Goal: Transaction & Acquisition: Purchase product/service

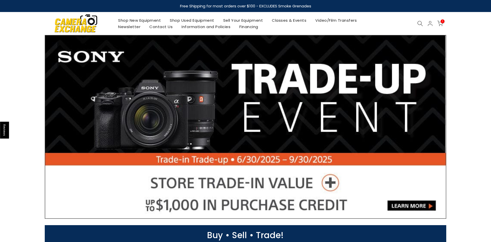
click at [198, 21] on link "Shop Used Equipment" at bounding box center [191, 20] width 53 height 6
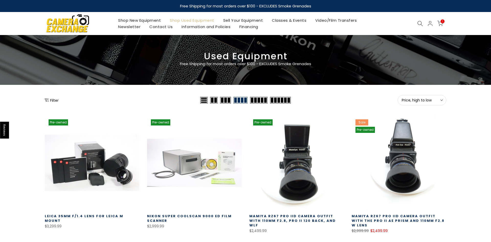
click at [444, 23] on span "1" at bounding box center [443, 21] width 4 height 4
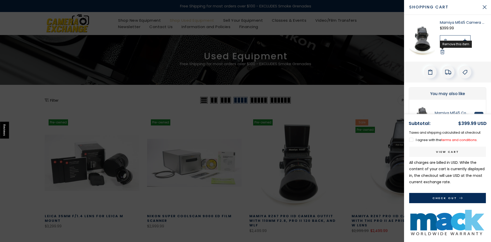
click at [443, 53] on icon at bounding box center [442, 51] width 5 height 5
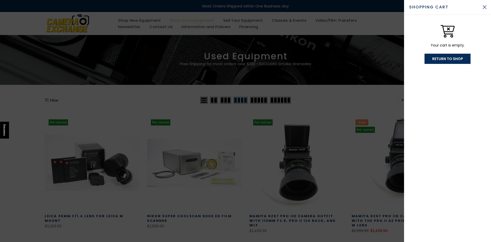
click at [363, 102] on div at bounding box center [245, 121] width 491 height 242
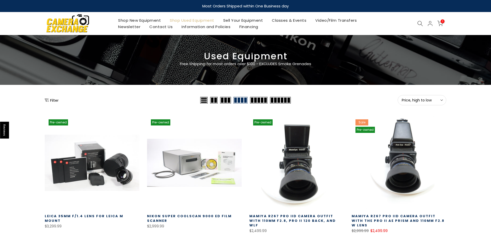
click at [420, 23] on icon at bounding box center [420, 24] width 6 height 6
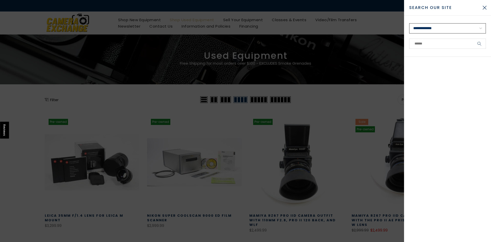
click at [409, 23] on select "**********" at bounding box center [447, 28] width 77 height 10
select select "**********"
click option "**********" at bounding box center [0, 0] width 0 height 0
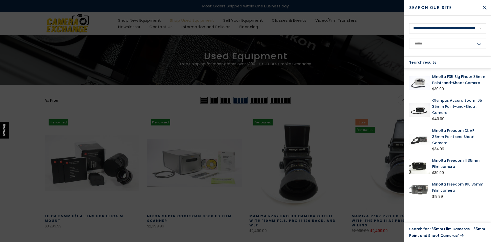
click at [414, 232] on link "Search for “35mm Film Cameras - 35mm Point and Shoot Cameras”" at bounding box center [447, 232] width 77 height 13
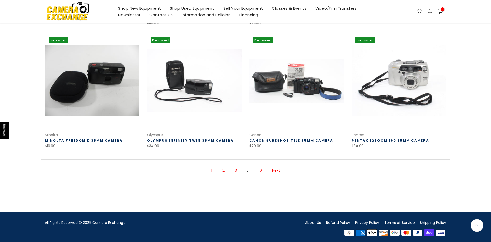
scroll to position [333, 0]
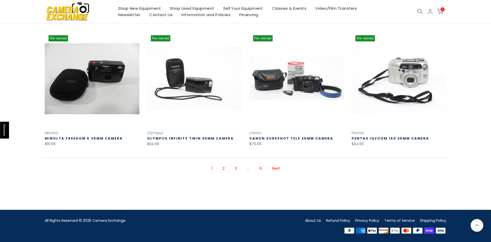
click at [274, 170] on link "Next" at bounding box center [276, 168] width 13 height 9
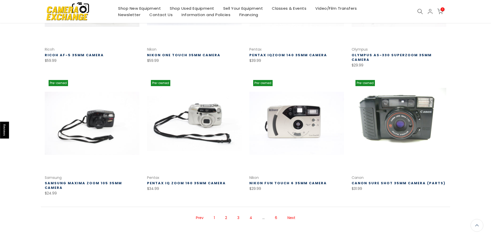
scroll to position [329, 0]
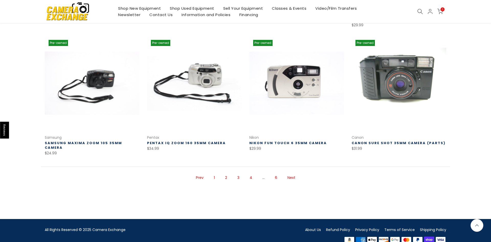
click at [291, 173] on link "Next" at bounding box center [291, 177] width 13 height 9
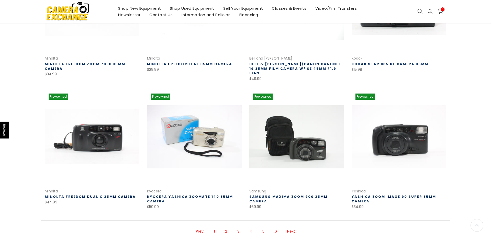
scroll to position [317, 0]
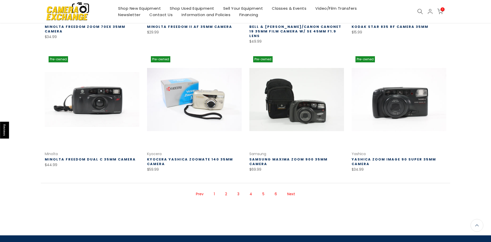
click at [292, 190] on link "Next" at bounding box center [291, 194] width 13 height 9
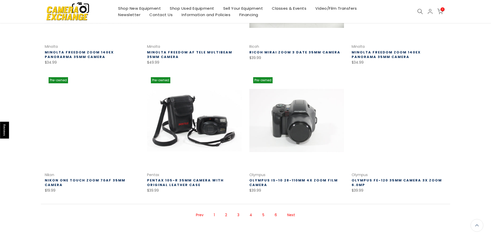
scroll to position [337, 0]
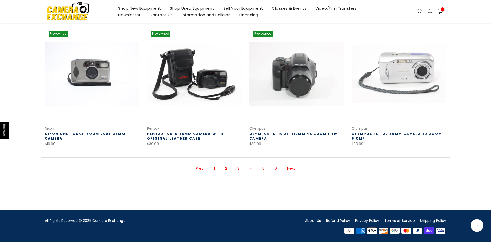
click at [287, 167] on link "Next" at bounding box center [291, 168] width 13 height 9
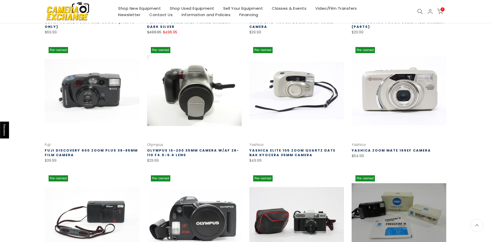
scroll to position [291, 0]
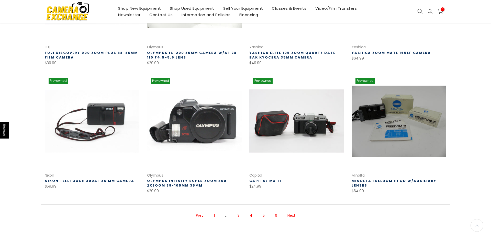
click at [294, 217] on link "Next" at bounding box center [291, 215] width 13 height 9
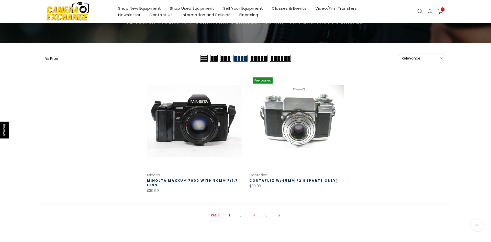
scroll to position [29, 0]
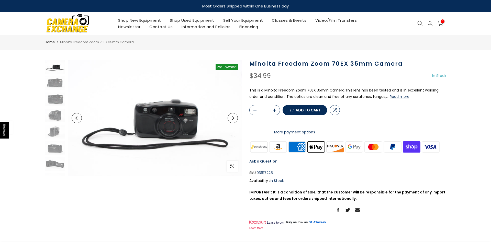
click at [232, 119] on button "Next" at bounding box center [233, 118] width 10 height 10
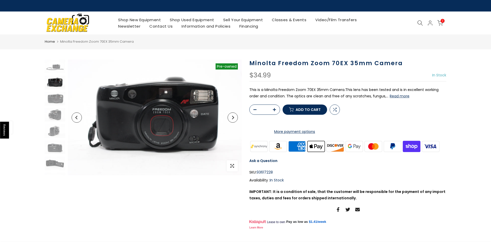
click at [232, 119] on button "Next" at bounding box center [233, 118] width 10 height 10
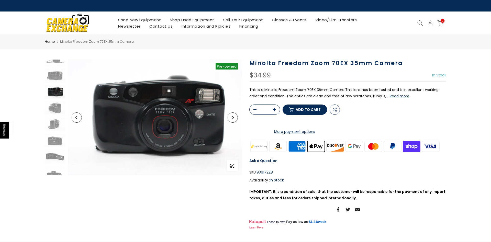
click at [232, 119] on button "Next" at bounding box center [233, 118] width 10 height 10
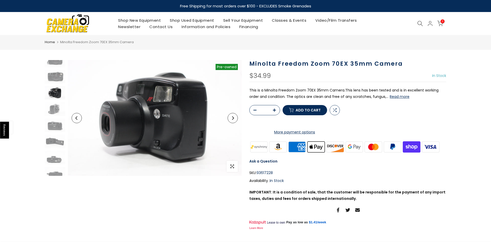
scroll to position [23, 0]
click at [232, 119] on icon "Next" at bounding box center [233, 118] width 2 height 4
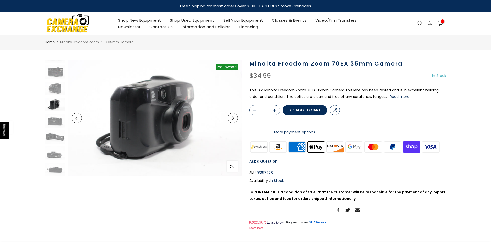
scroll to position [27, 0]
click at [232, 119] on icon "Next" at bounding box center [233, 118] width 2 height 4
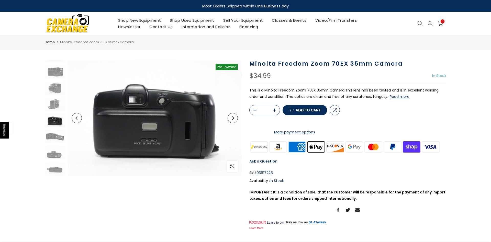
click at [232, 119] on icon "Next" at bounding box center [233, 118] width 2 height 4
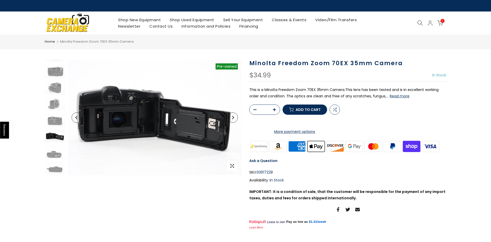
click at [232, 119] on button "Next" at bounding box center [233, 118] width 10 height 10
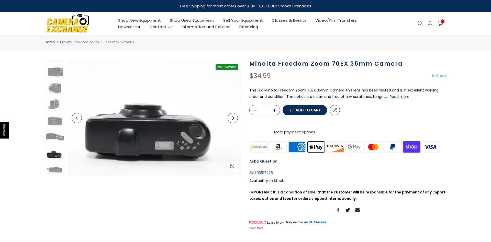
click at [232, 119] on button "Next" at bounding box center [233, 118] width 10 height 10
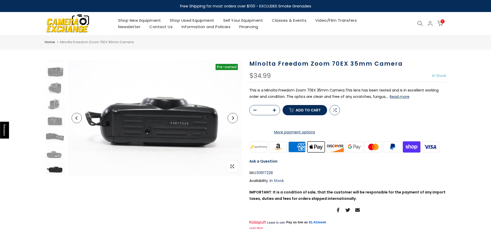
click at [232, 119] on icon "Next" at bounding box center [233, 118] width 2 height 4
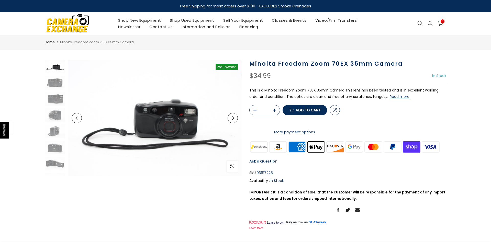
scroll to position [0, 0]
click at [394, 97] on button "Read more" at bounding box center [400, 96] width 20 height 5
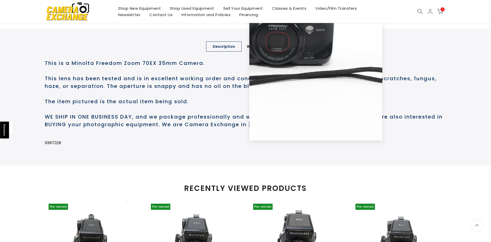
scroll to position [266, 0]
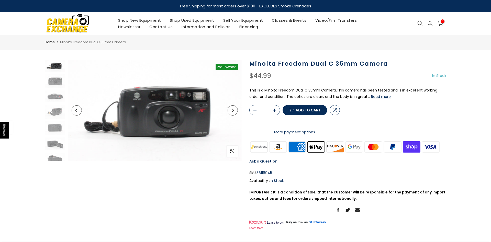
click at [378, 97] on button "Read more" at bounding box center [381, 96] width 20 height 5
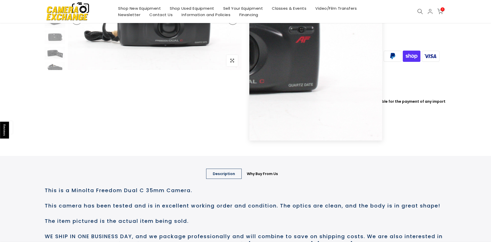
scroll to position [183, 0]
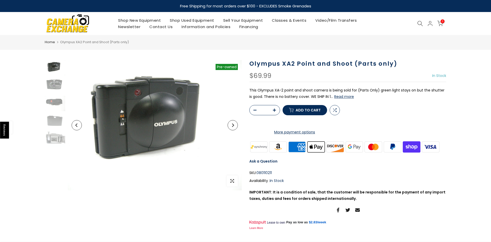
click at [340, 97] on button "Read more" at bounding box center [344, 96] width 20 height 5
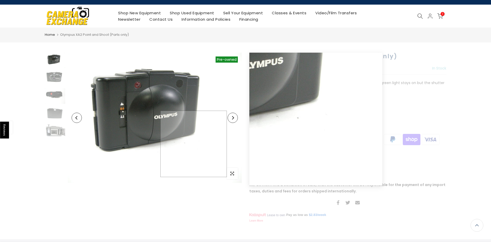
scroll to position [5, 0]
